Goal: Information Seeking & Learning: Learn about a topic

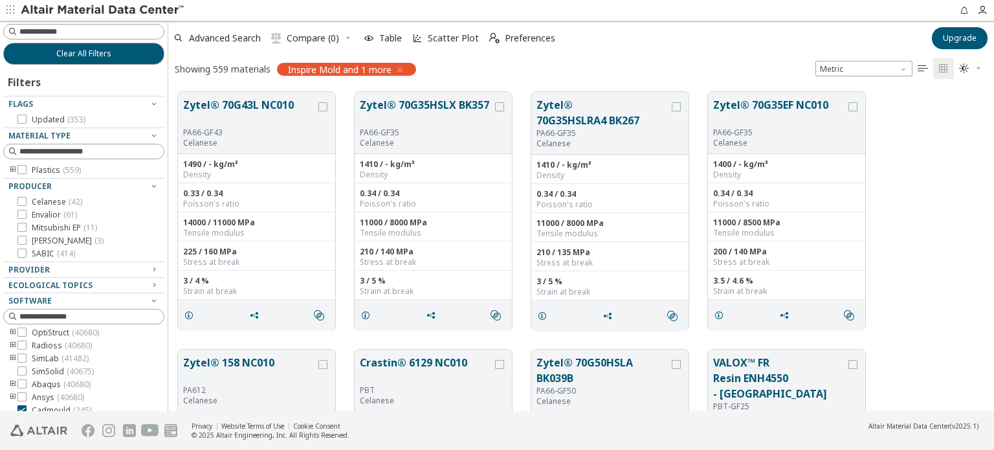
scroll to position [116, 0]
click at [24, 368] on icon at bounding box center [21, 370] width 9 height 9
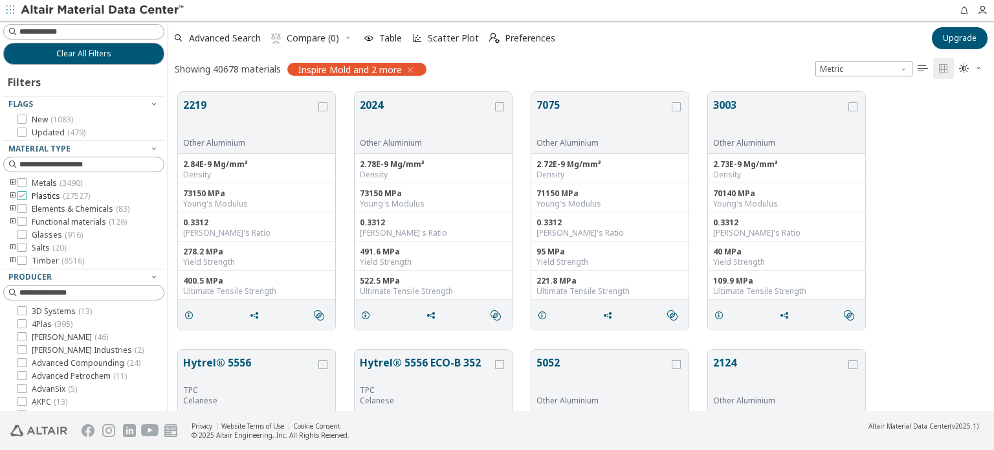
click at [47, 192] on span "Plastics ( 27527 )" at bounding box center [61, 196] width 58 height 10
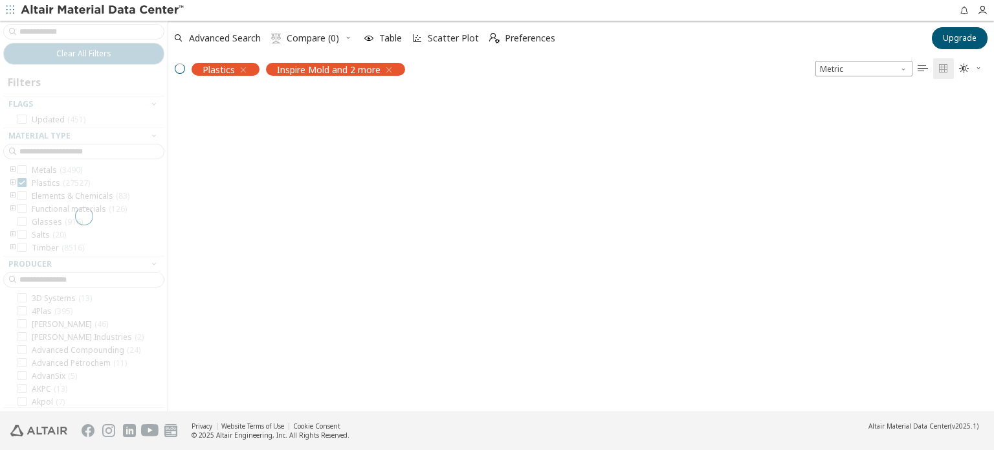
scroll to position [65, 0]
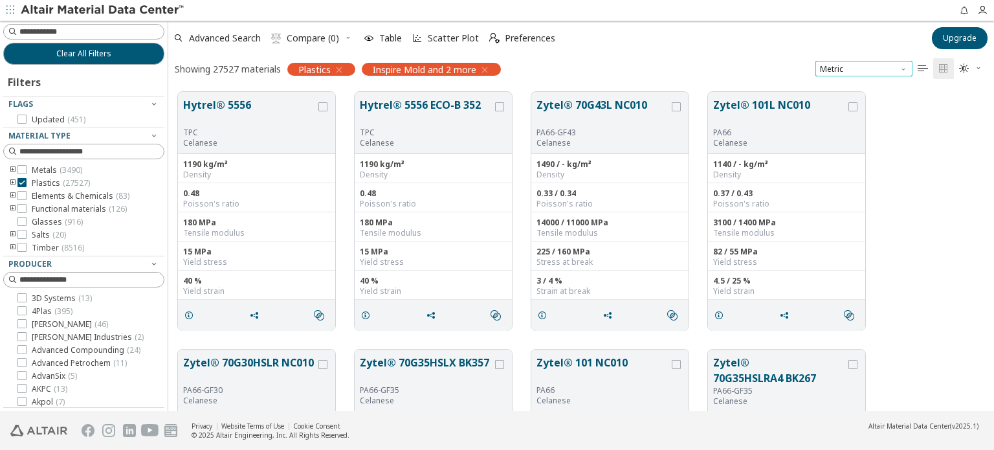
click at [893, 67] on span "Metric" at bounding box center [863, 69] width 97 height 16
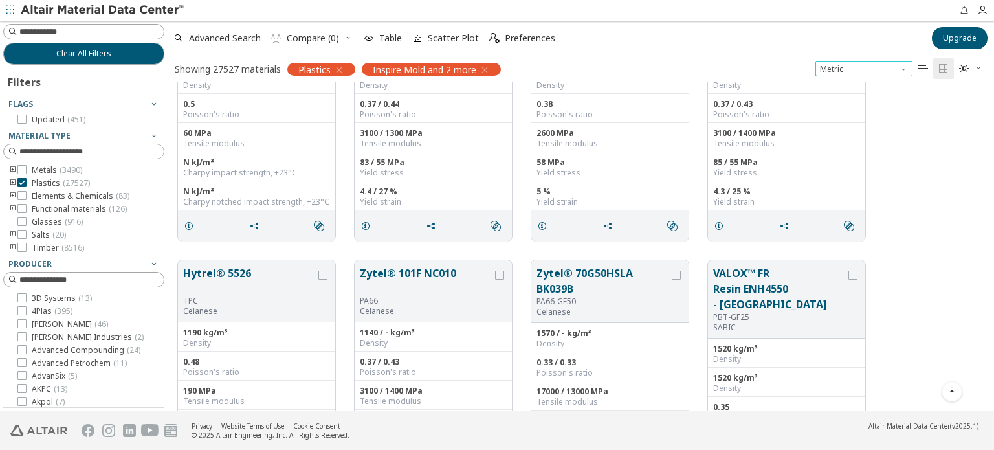
scroll to position [1120, 0]
click at [216, 39] on span "Advanced Search" at bounding box center [225, 38] width 72 height 9
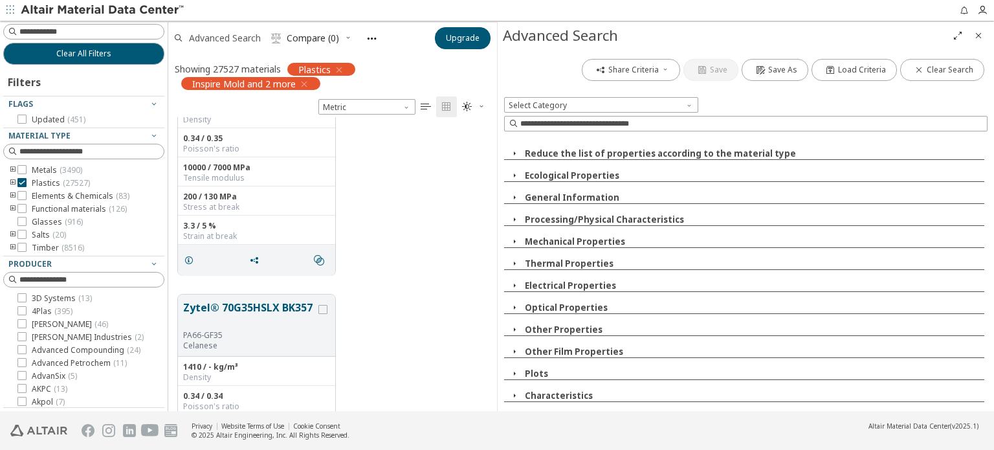
scroll to position [10, 10]
click at [586, 104] on span "Select Category" at bounding box center [601, 105] width 194 height 16
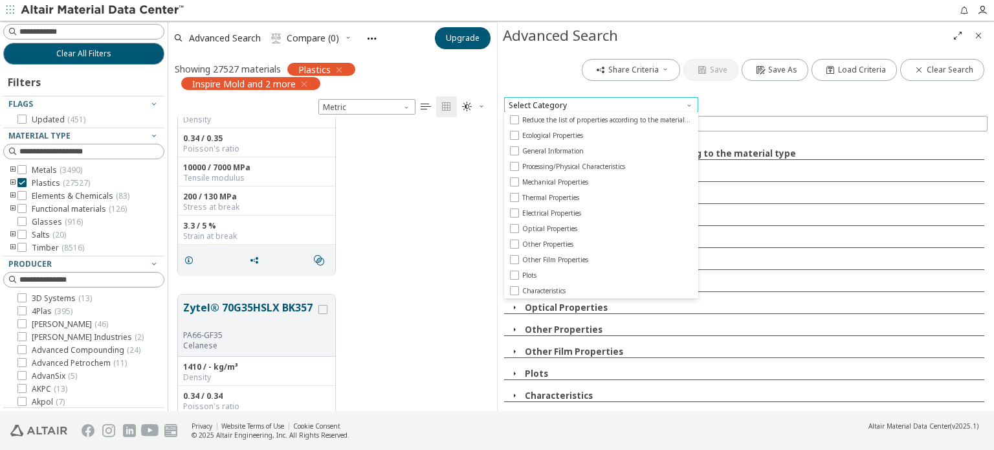
click at [586, 104] on span "Select Category" at bounding box center [601, 105] width 194 height 16
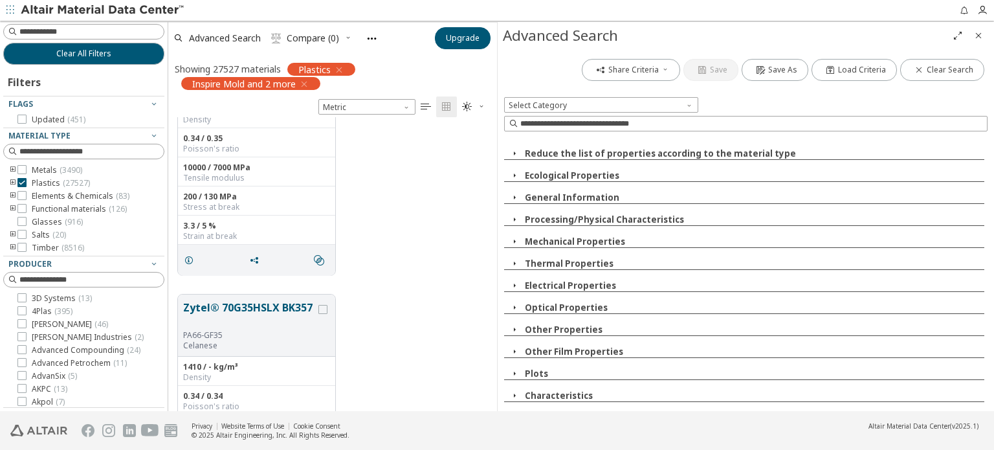
click at [536, 375] on button "Plots" at bounding box center [536, 374] width 23 height 12
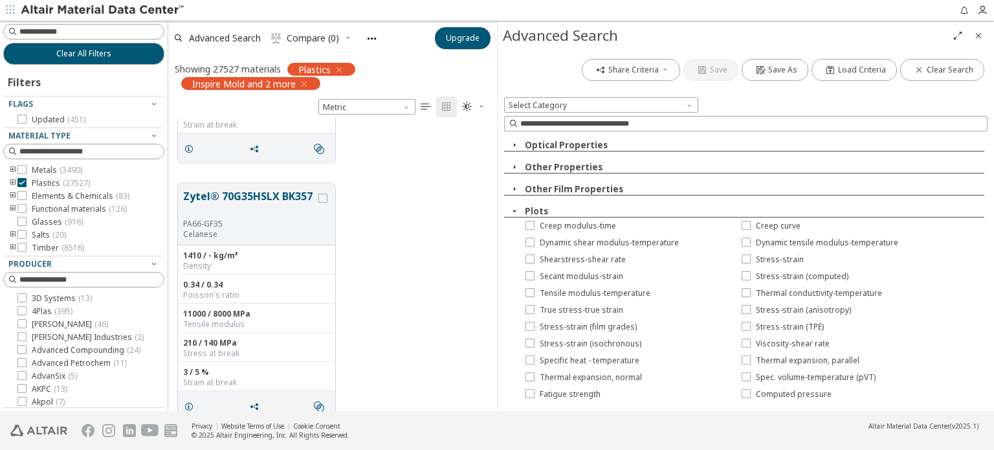
scroll to position [163, 0]
click at [615, 311] on span "True stress-true strain" at bounding box center [581, 309] width 83 height 10
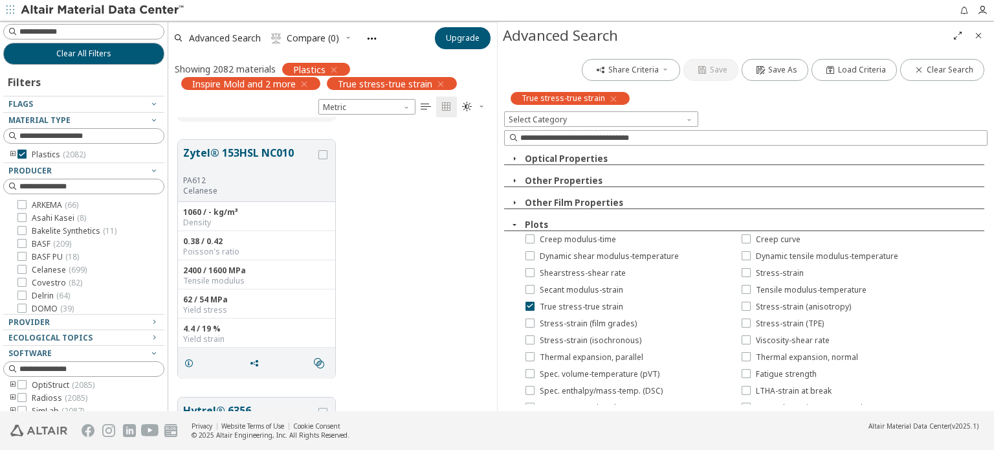
scroll to position [2052, 0]
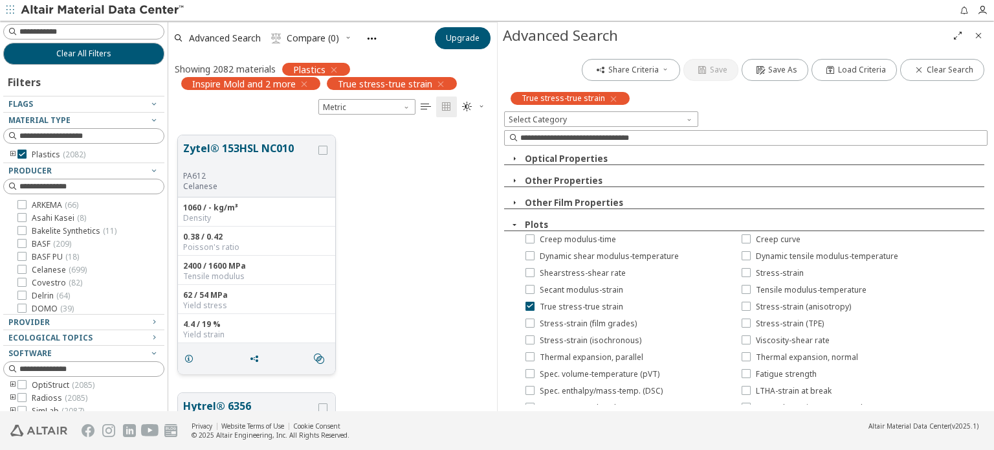
click at [274, 142] on button "Zytel® 153HSL NC010" at bounding box center [249, 155] width 133 height 30
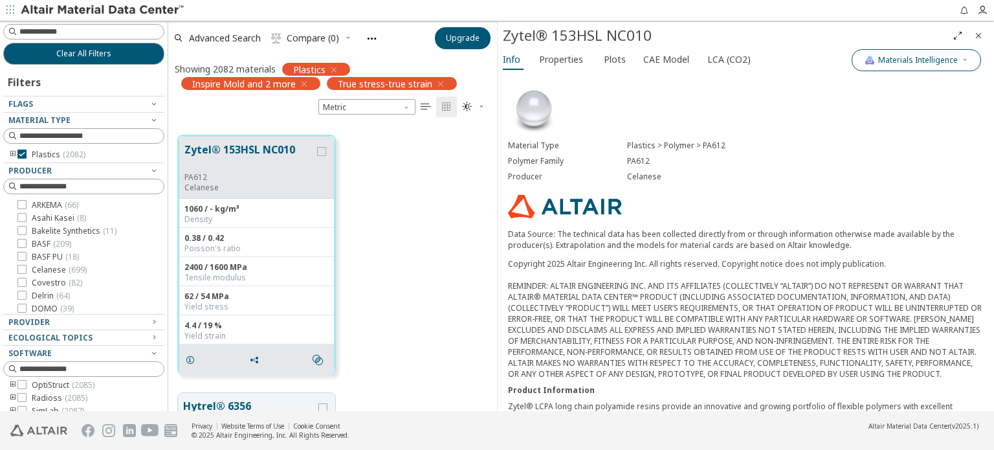
drag, startPoint x: 928, startPoint y: 71, endPoint x: 934, endPoint y: 54, distance: 18.4
click at [934, 54] on div "Materials Intelligence Info Properties Plots CAE Model LCA (CO2) Material Type …" at bounding box center [746, 230] width 496 height 362
click at [934, 55] on span "Materials Intelligence" at bounding box center [918, 60] width 80 height 10
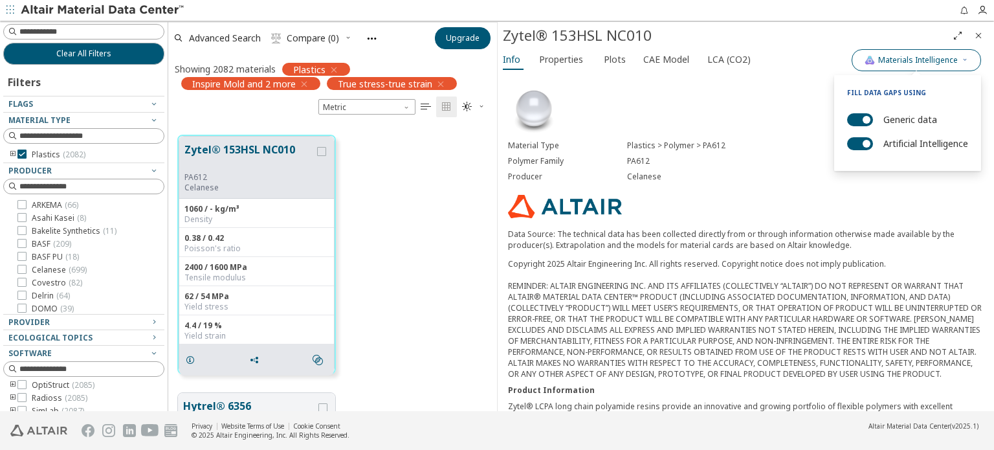
click at [934, 55] on span "Materials Intelligence" at bounding box center [918, 60] width 80 height 10
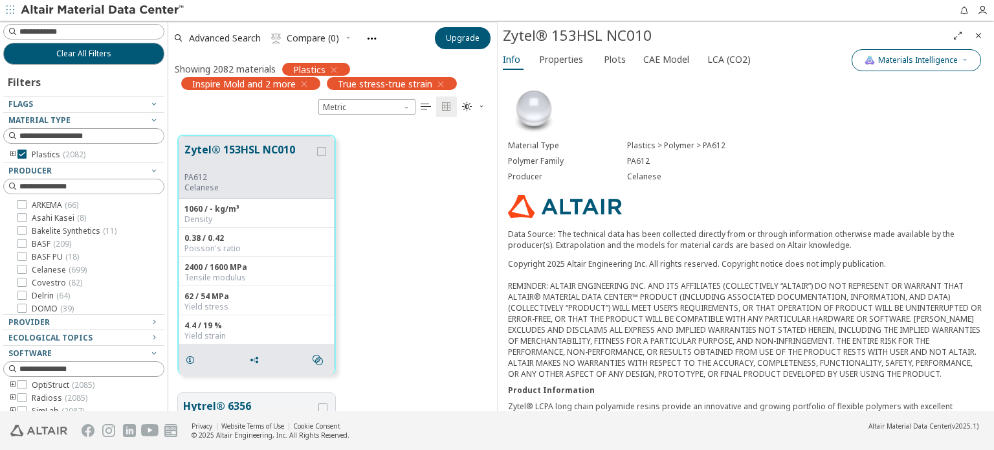
click at [934, 55] on span "Materials Intelligence" at bounding box center [918, 60] width 80 height 10
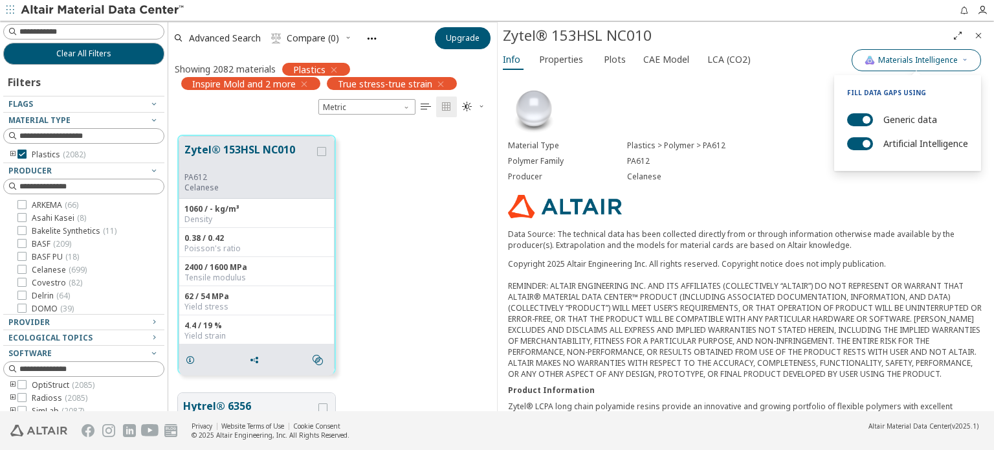
click at [934, 55] on span "Materials Intelligence" at bounding box center [918, 60] width 80 height 10
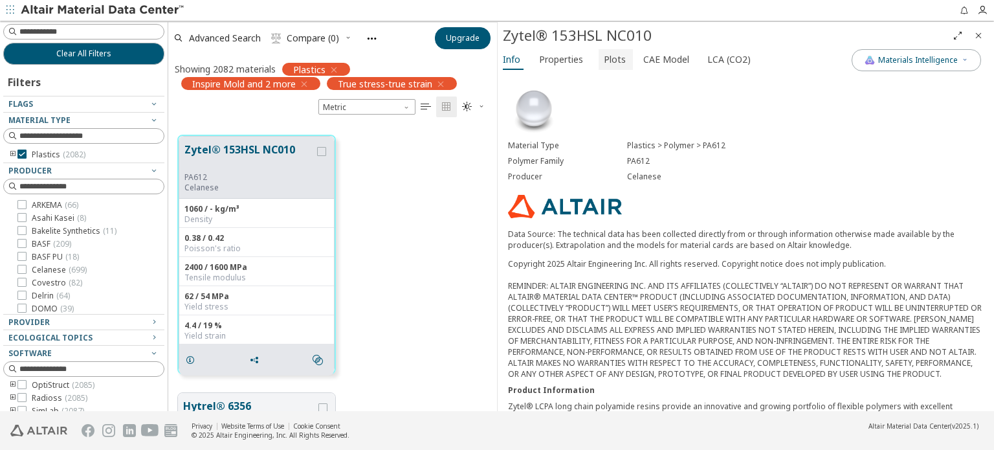
click at [609, 68] on button "Plots" at bounding box center [616, 59] width 34 height 21
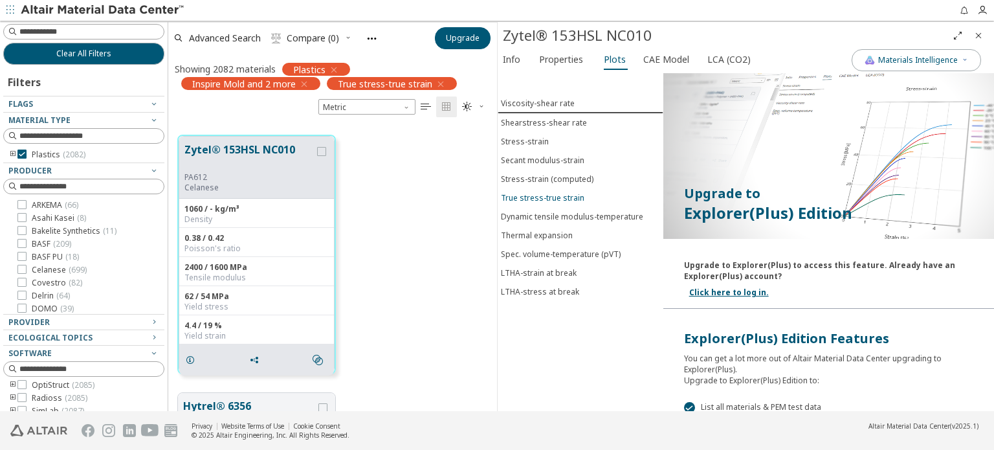
click at [570, 192] on div "True stress-true strain" at bounding box center [542, 197] width 83 height 11
click at [570, 176] on div "Stress-strain (computed)" at bounding box center [547, 178] width 93 height 11
click at [720, 61] on span "LCA (CO2)" at bounding box center [728, 59] width 43 height 21
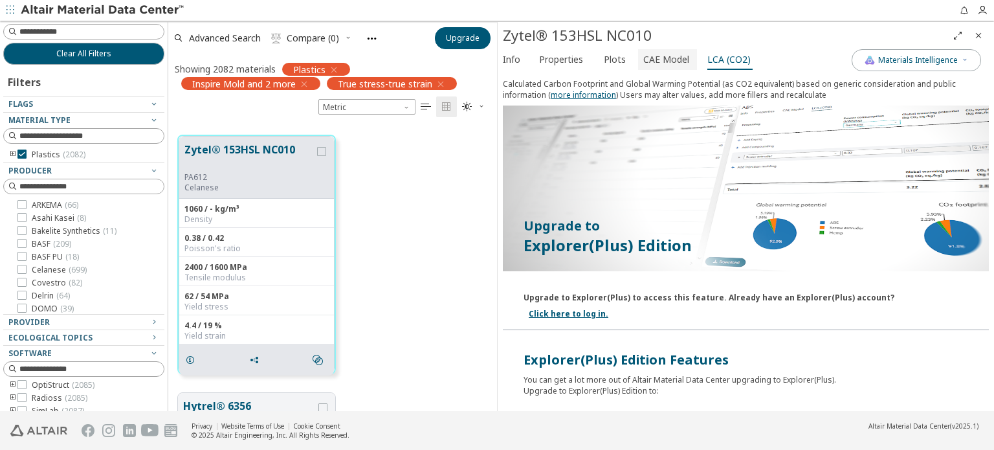
click at [676, 58] on span "CAE Model" at bounding box center [666, 59] width 46 height 21
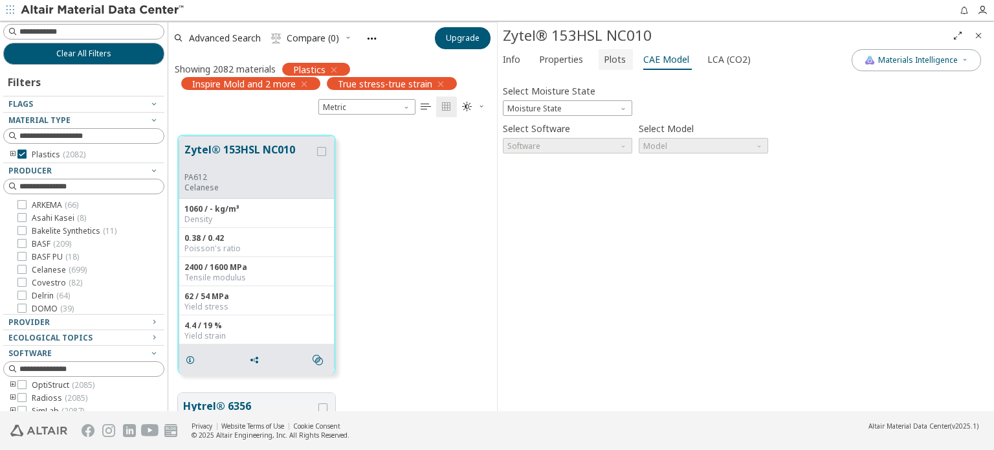
click at [618, 61] on span "Plots" at bounding box center [615, 59] width 22 height 21
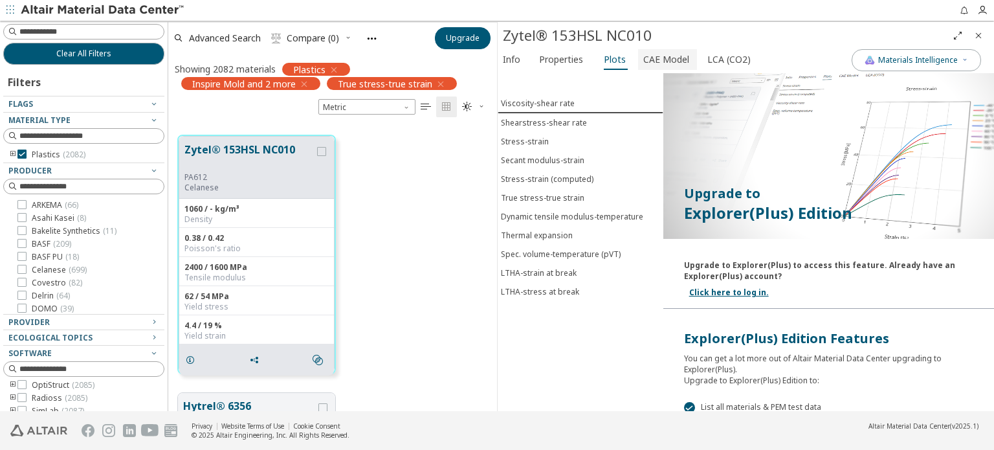
click at [655, 56] on span "CAE Model" at bounding box center [666, 59] width 46 height 21
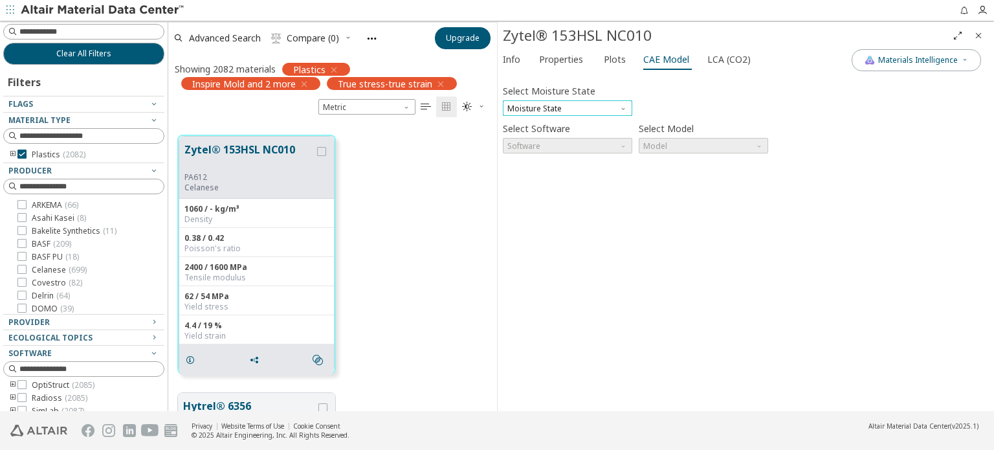
click at [595, 105] on span "Moisture State" at bounding box center [567, 108] width 129 height 16
click at [580, 54] on span "Properties" at bounding box center [561, 59] width 44 height 21
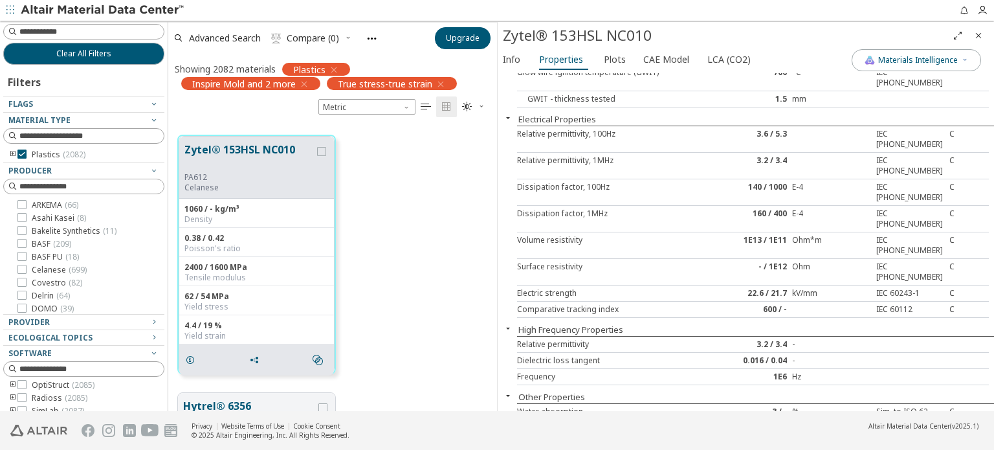
scroll to position [958, 0]
